Goal: Task Accomplishment & Management: Complete application form

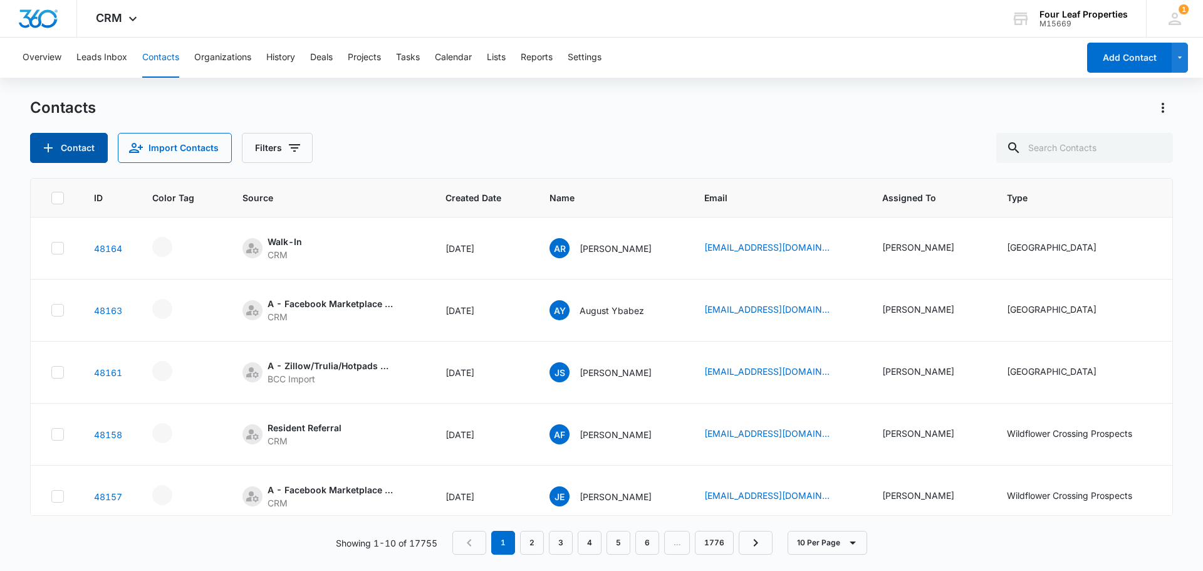
click at [87, 145] on button "Contact" at bounding box center [69, 148] width 78 height 30
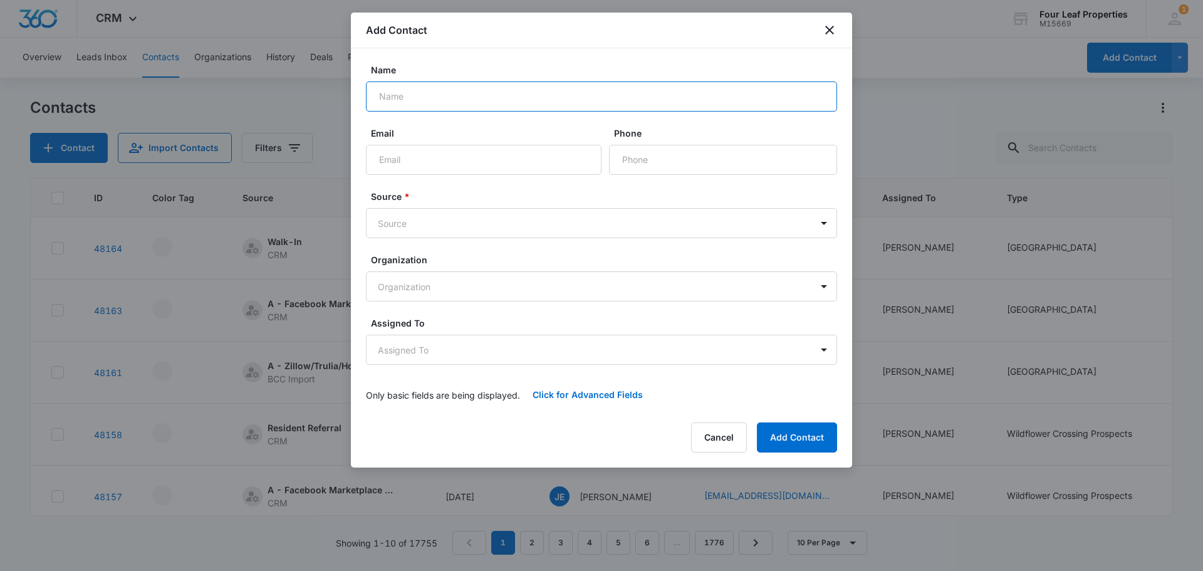
click at [521, 100] on input "Name" at bounding box center [601, 96] width 471 height 30
type input "[PERSON_NAME]"
type input "[EMAIL_ADDRESS][DOMAIN_NAME]"
type input "6"
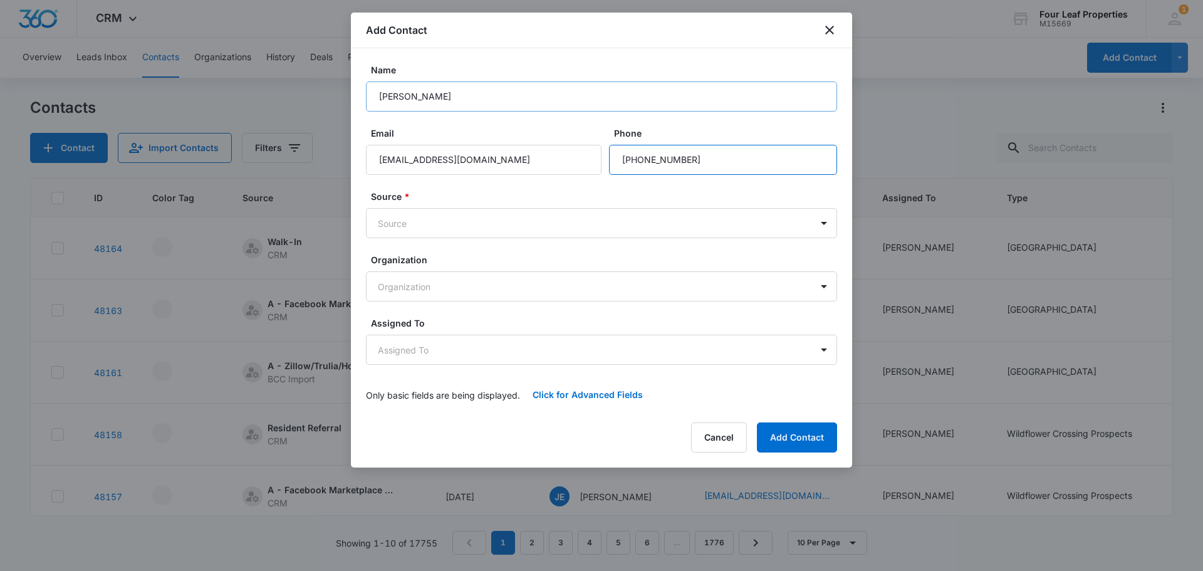
type input "[PHONE_NUMBER]"
click at [491, 218] on body "CRM Apps Reputation Websites Forms CRM Email Social Shop Payments POS Content A…" at bounding box center [601, 285] width 1203 height 571
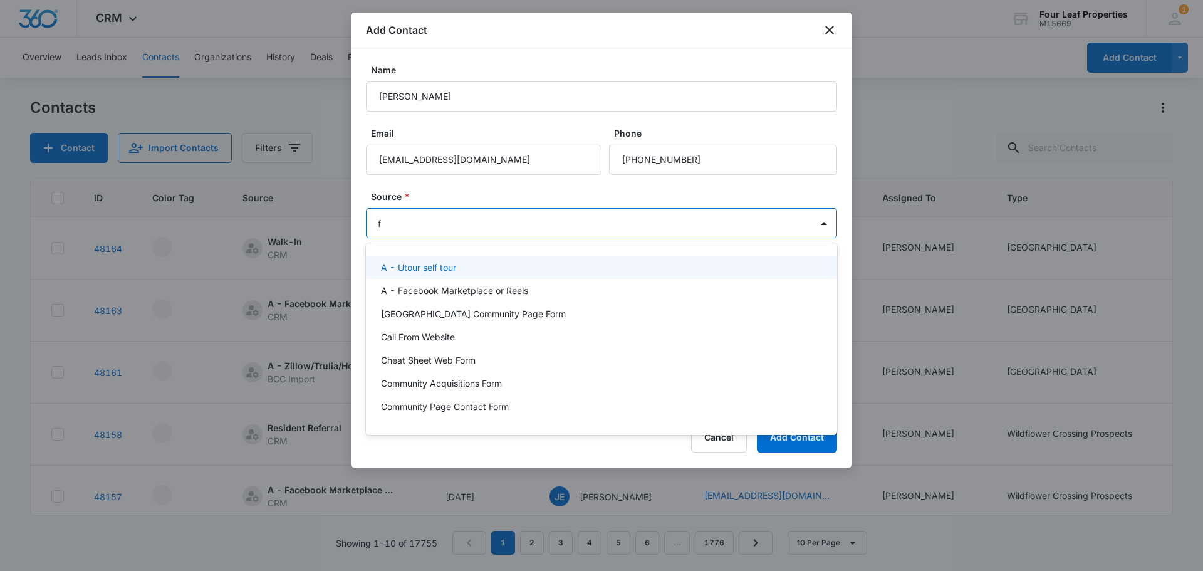
type input "fa"
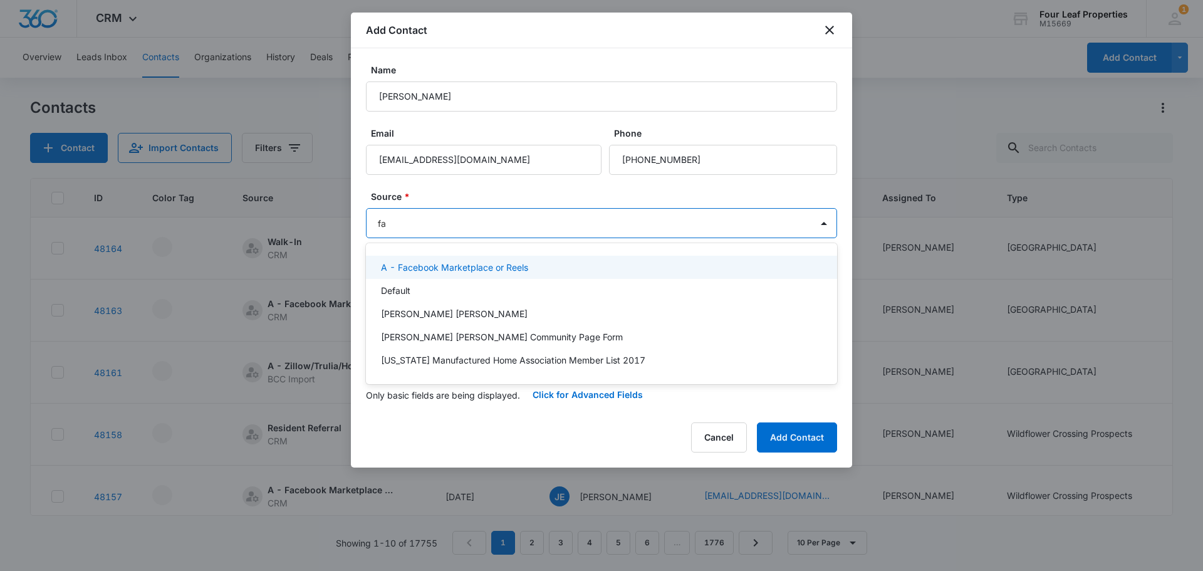
click at [491, 266] on p "A - Facebook Marketplace or Reels" at bounding box center [454, 267] width 147 height 13
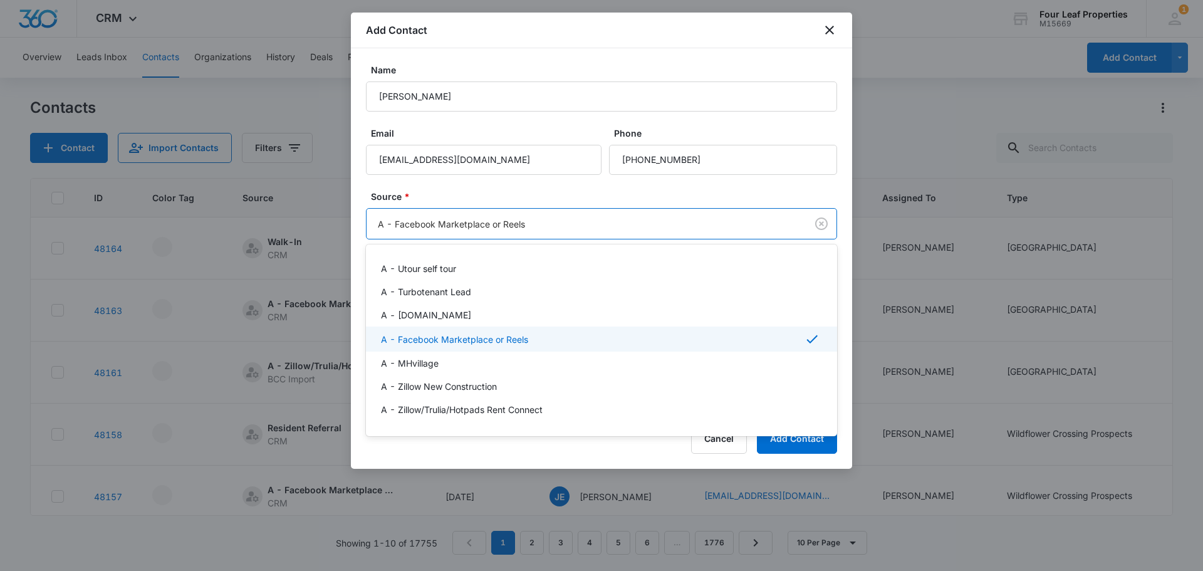
click at [492, 210] on body "CRM Apps Reputation Websites Forms CRM Email Social Shop Payments POS Content A…" at bounding box center [601, 285] width 1203 height 571
click at [452, 196] on div at bounding box center [601, 285] width 1203 height 571
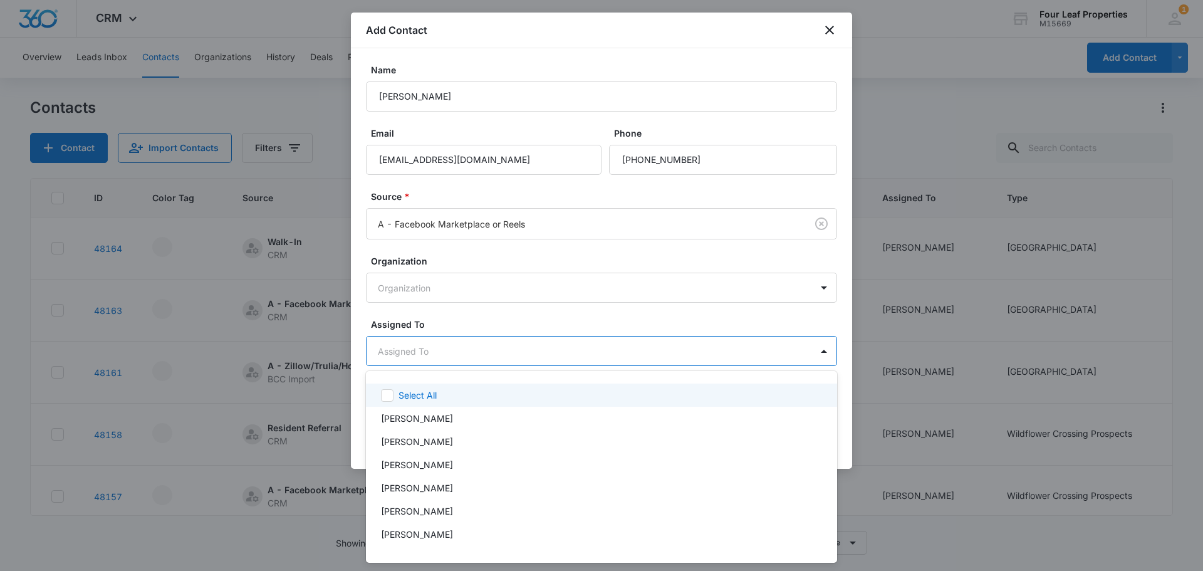
click at [448, 350] on body "CRM Apps Reputation Websites Forms CRM Email Social Shop Payments POS Content A…" at bounding box center [601, 285] width 1203 height 571
type input "fe"
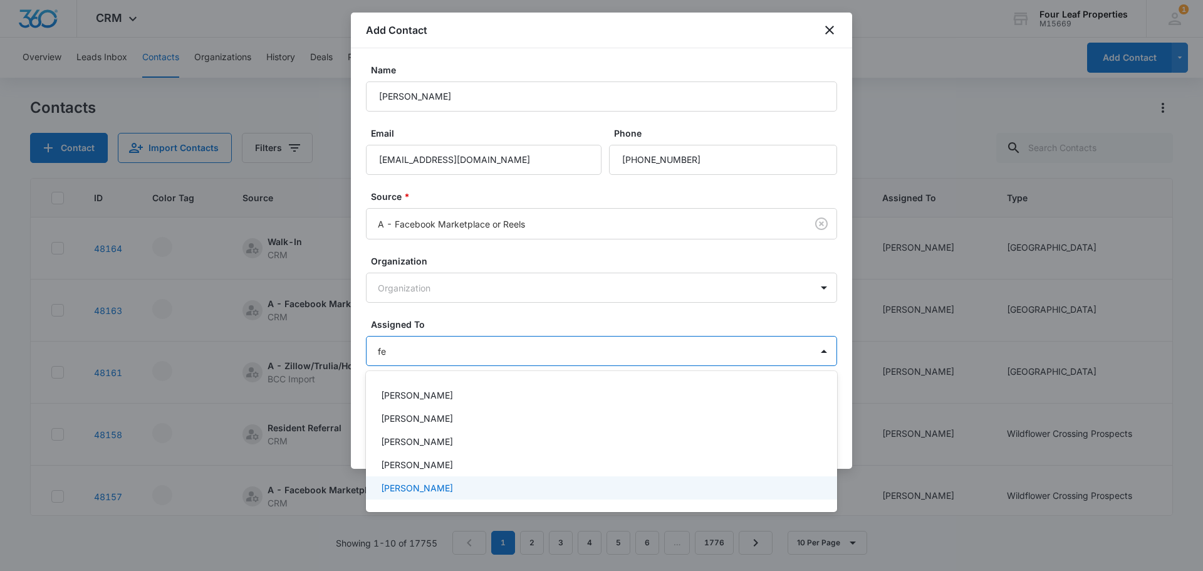
click at [436, 482] on p "[PERSON_NAME]" at bounding box center [417, 487] width 72 height 13
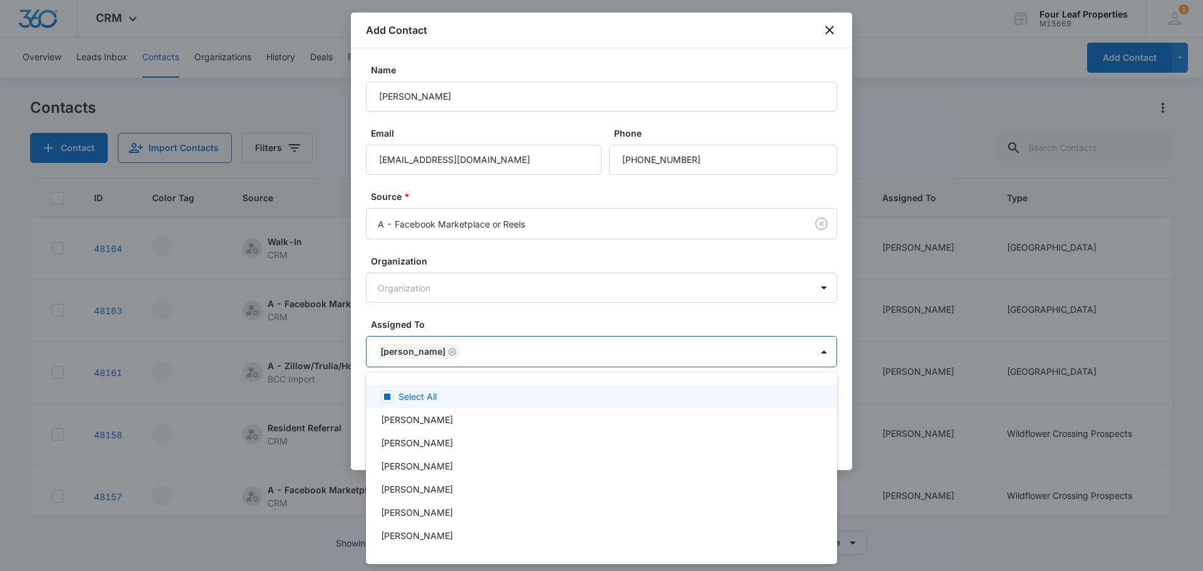
click at [488, 319] on div at bounding box center [601, 285] width 1203 height 571
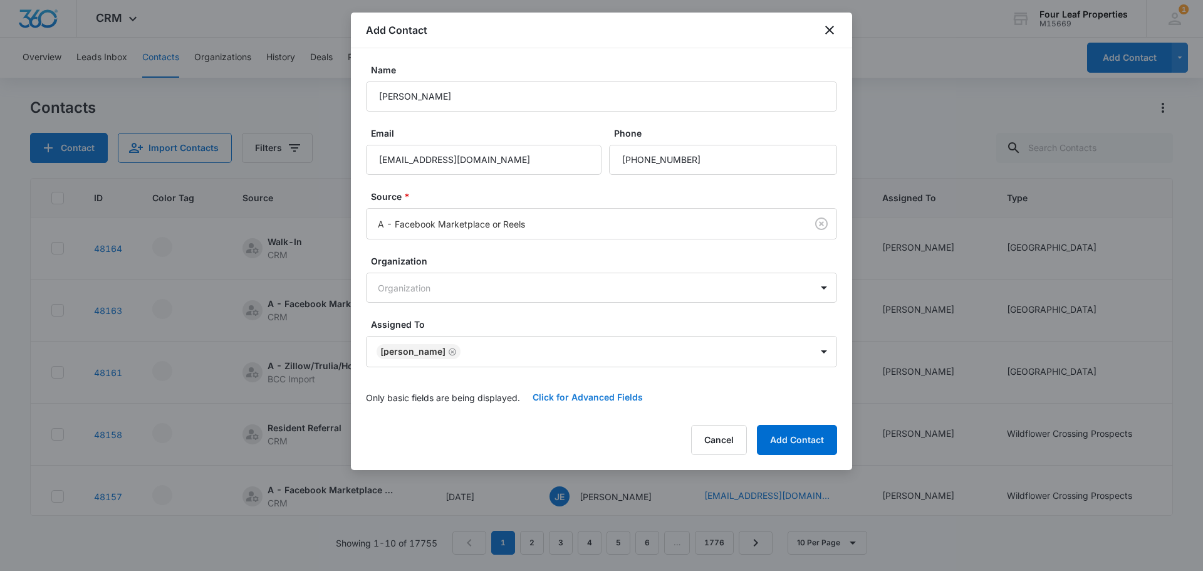
click at [567, 399] on button "Click for Advanced Fields" at bounding box center [587, 397] width 135 height 30
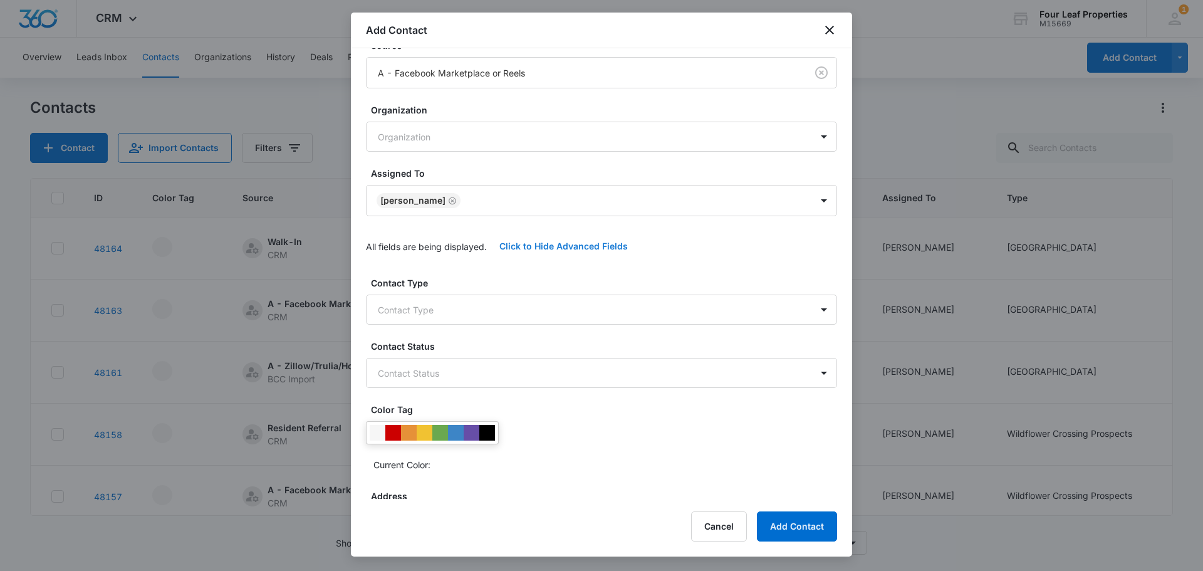
scroll to position [188, 0]
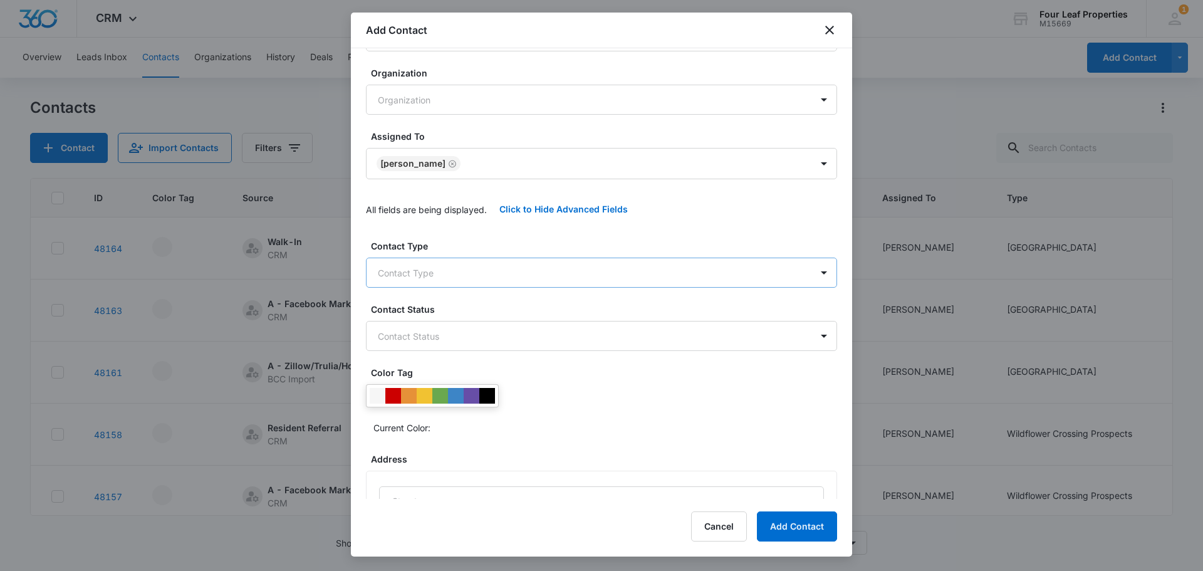
click at [489, 273] on body "CRM Apps Reputation Websites Forms CRM Email Social Shop Payments POS Content A…" at bounding box center [601, 285] width 1203 height 571
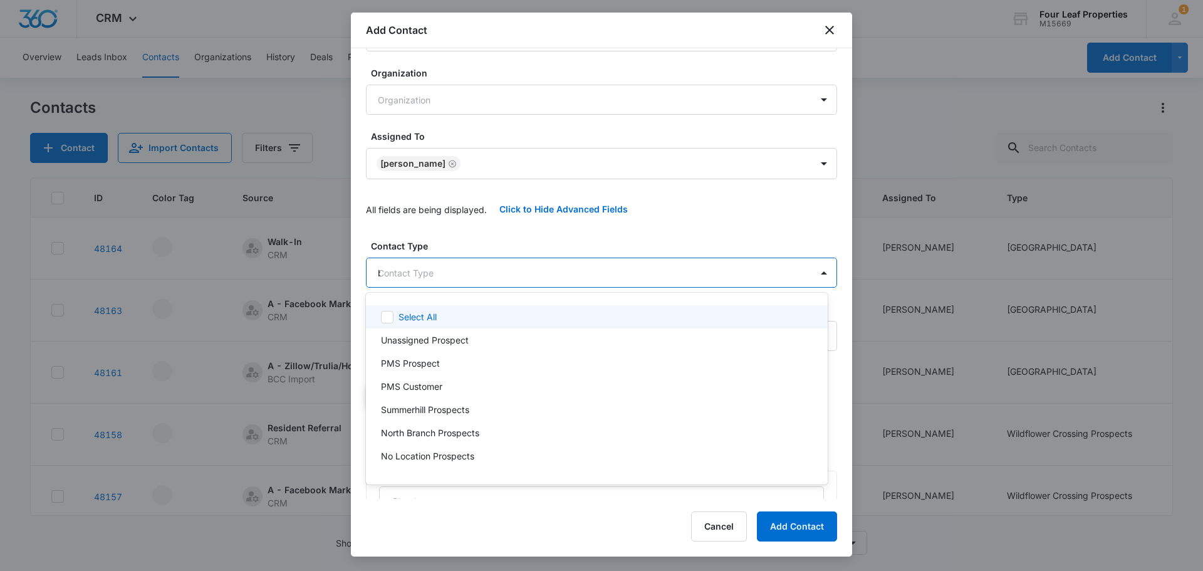
type input "bl"
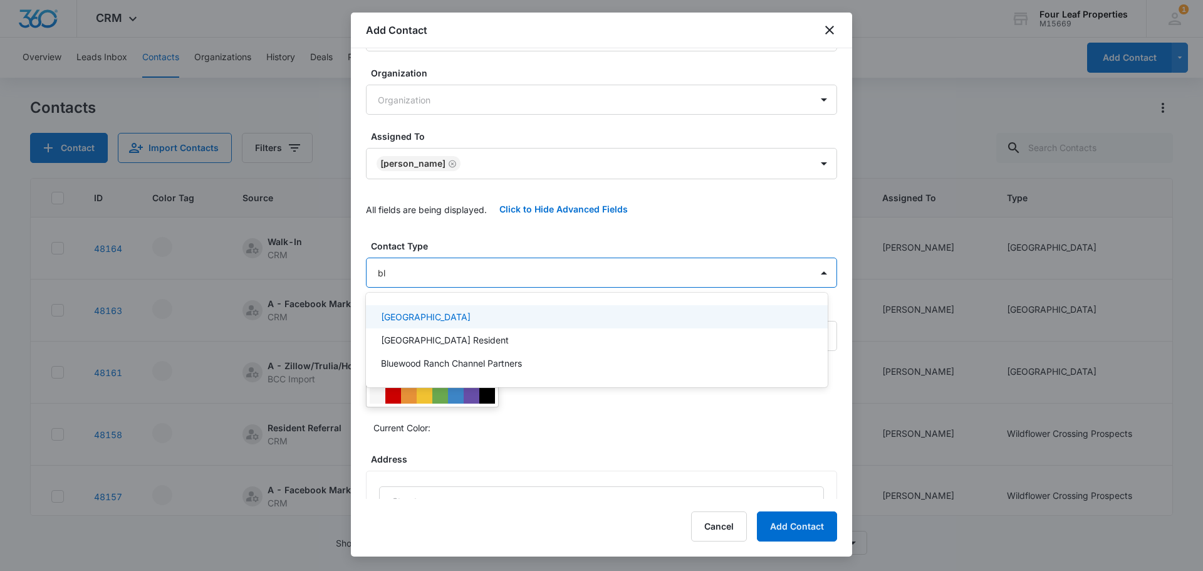
click at [456, 315] on p "[GEOGRAPHIC_DATA]" at bounding box center [426, 316] width 90 height 13
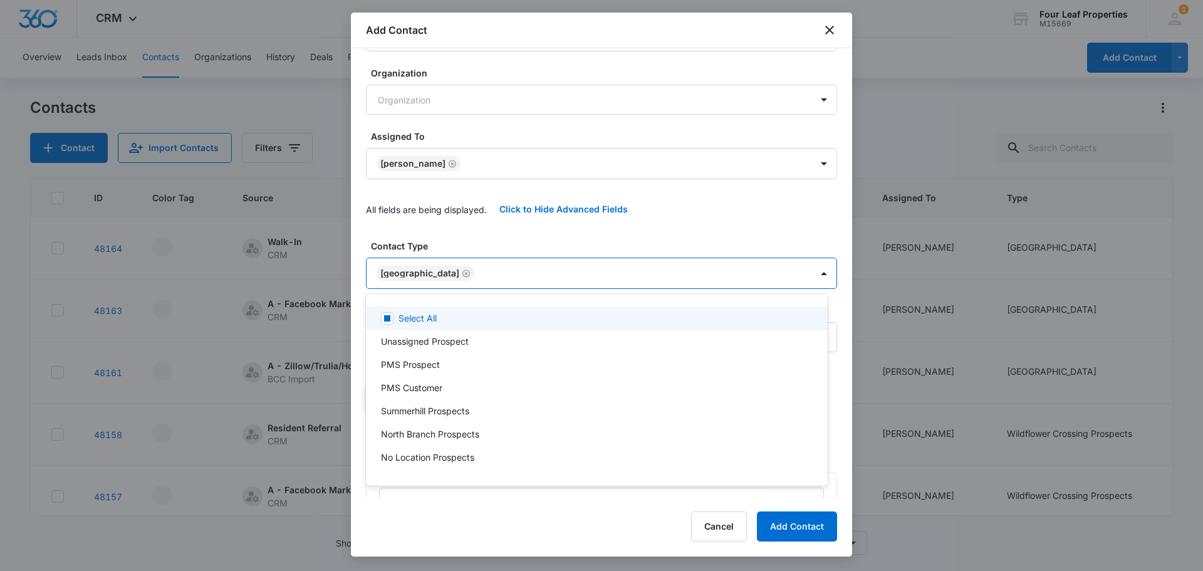
click at [447, 221] on div at bounding box center [601, 285] width 1203 height 571
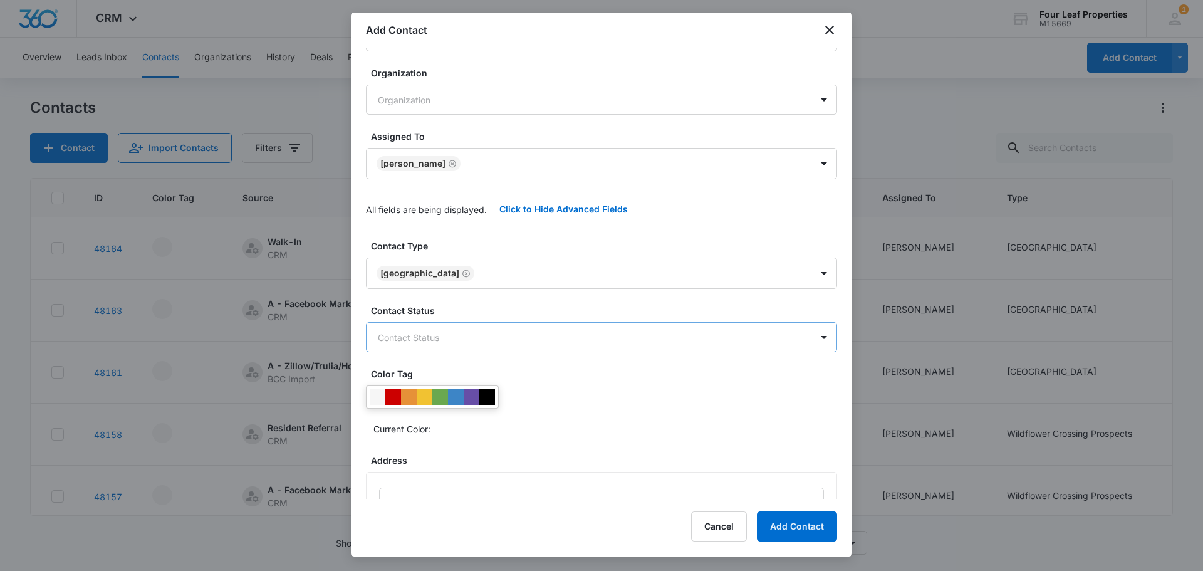
click at [435, 350] on body "CRM Apps Reputation Websites Forms CRM Email Social Shop Payments POS Content A…" at bounding box center [601, 285] width 1203 height 571
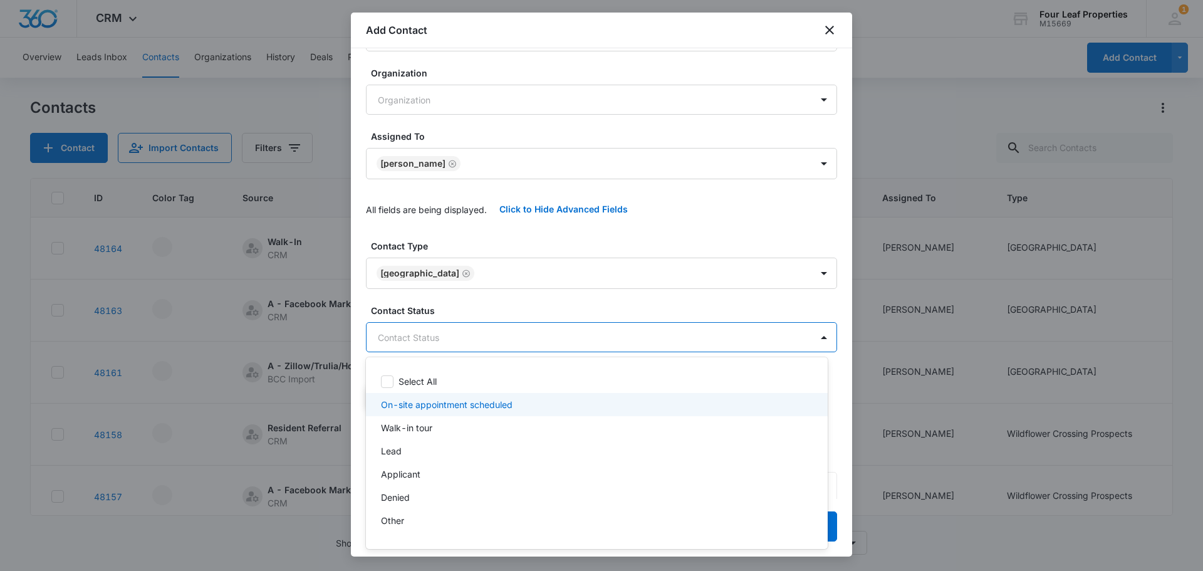
click at [435, 403] on p "On-site appointment scheduled" at bounding box center [447, 404] width 132 height 13
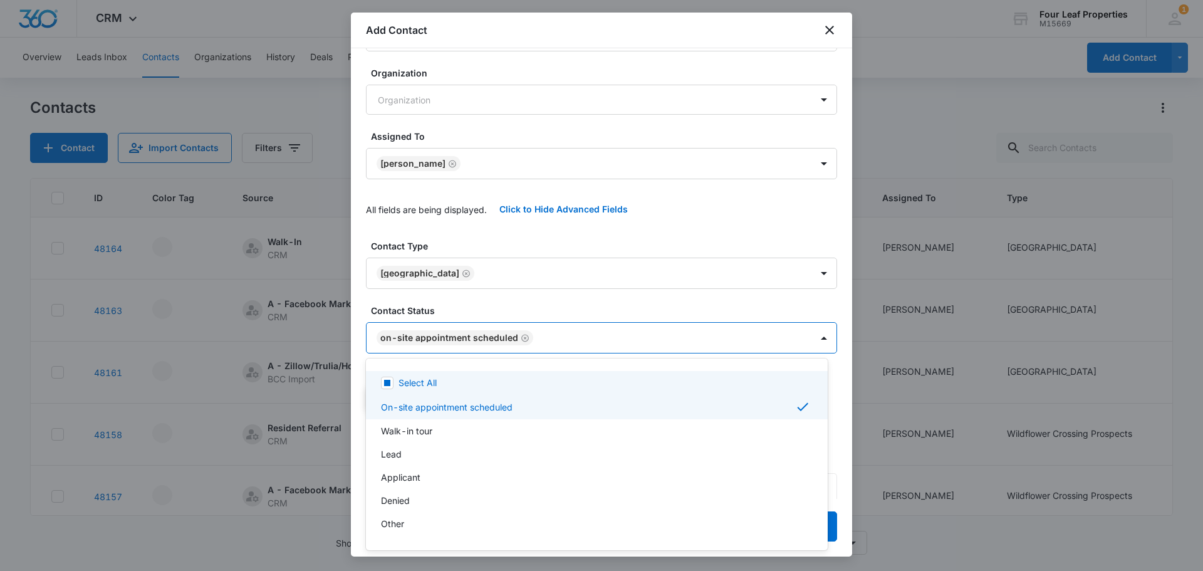
click at [464, 303] on div at bounding box center [601, 285] width 1203 height 571
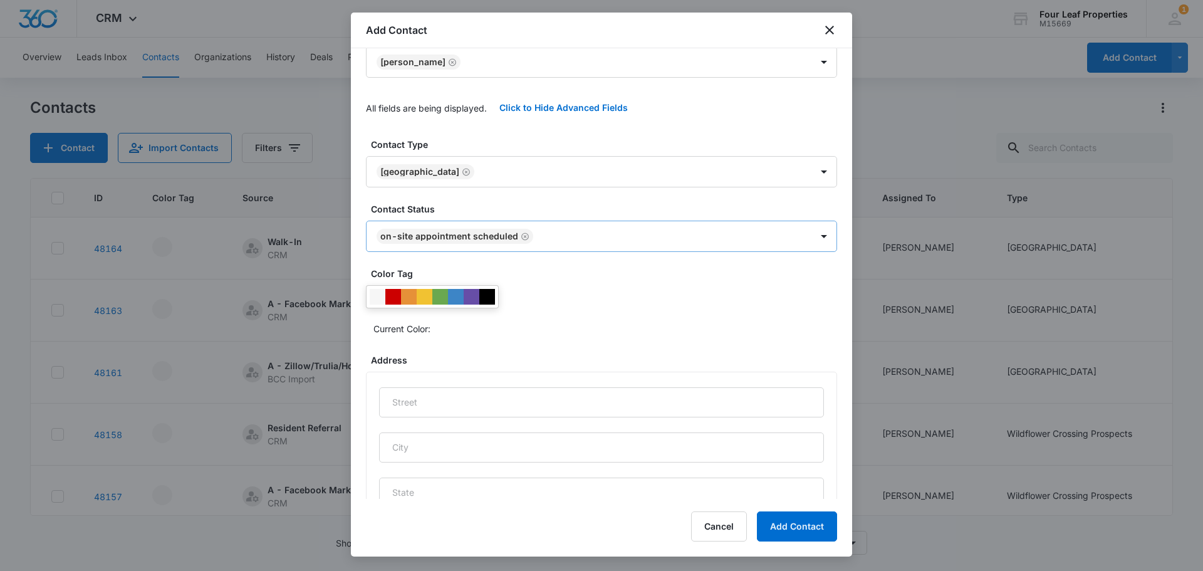
scroll to position [524, 0]
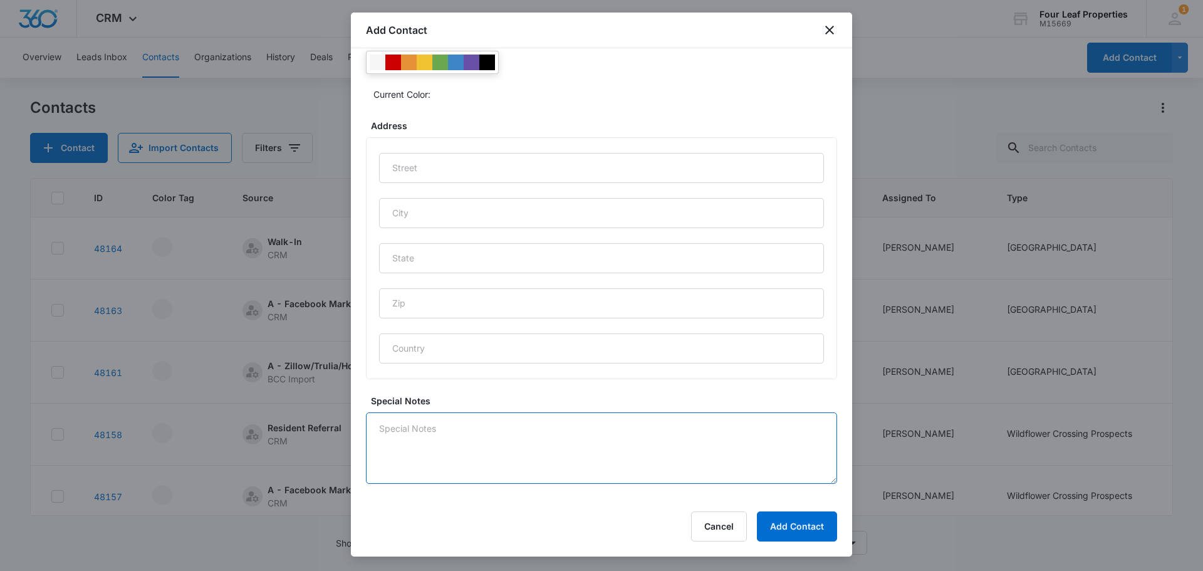
click at [463, 434] on textarea "Special Notes" at bounding box center [601, 447] width 471 height 71
type textarea "C"
type textarea "Filled out app"
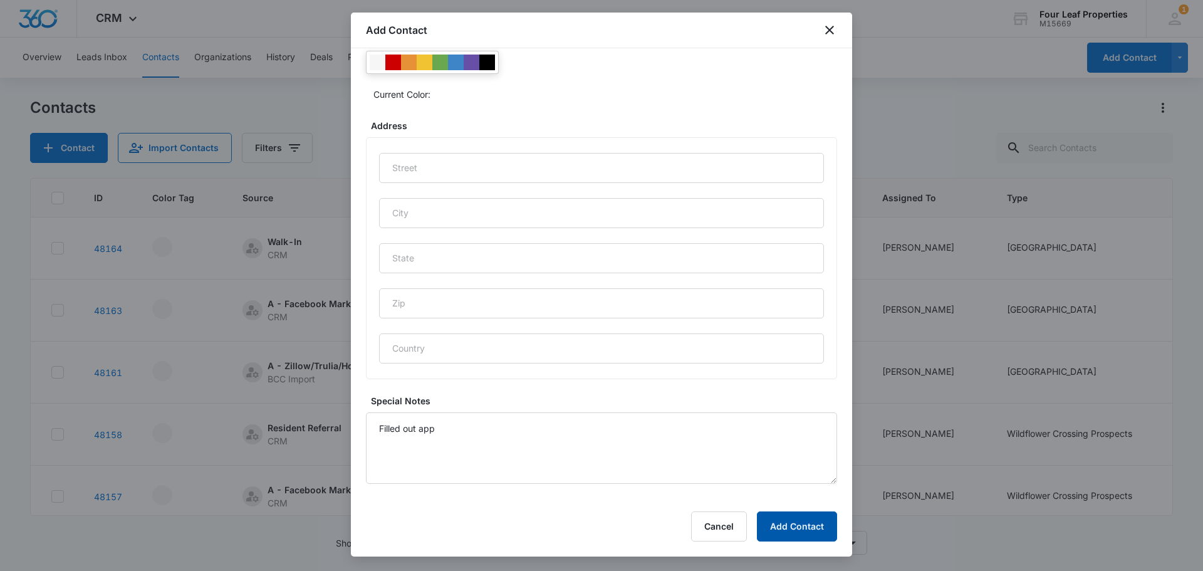
click at [788, 525] on button "Add Contact" at bounding box center [797, 526] width 80 height 30
